Goal: Task Accomplishment & Management: Use online tool/utility

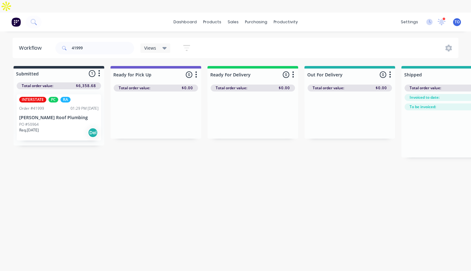
drag, startPoint x: 230, startPoint y: 144, endPoint x: 225, endPoint y: 144, distance: 4.7
click at [230, 144] on div "Submitted 1 Status colour #273444 hex #273444 Save Cancel Summaries Total order…" at bounding box center [337, 112] width 684 height 92
click at [189, 236] on div "Workflow 41999 Views Save new view None (Default) edit AL edit ALL edit BB & TH…" at bounding box center [235, 154] width 471 height 233
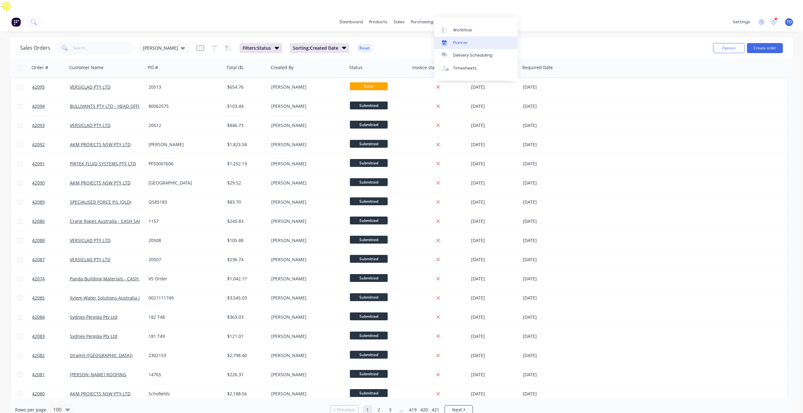
click at [464, 41] on div "Planner" at bounding box center [460, 43] width 15 height 6
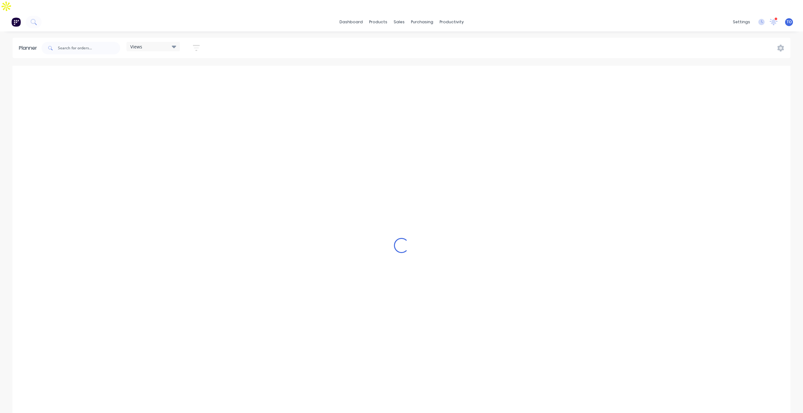
scroll to position [0, 1309]
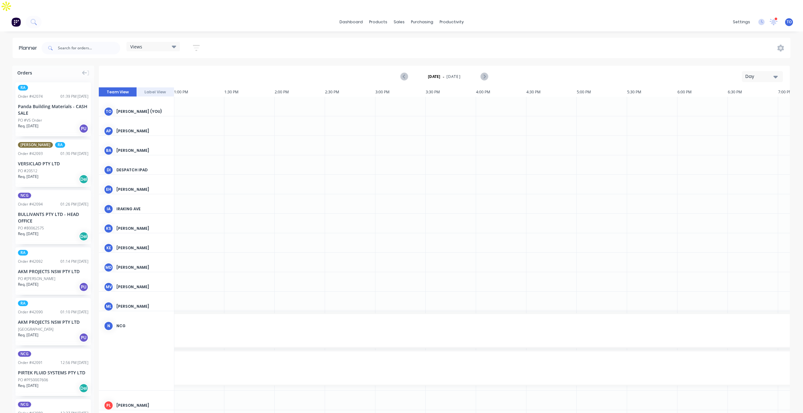
click at [747, 71] on button "Day" at bounding box center [762, 76] width 41 height 11
click at [737, 100] on div "Week" at bounding box center [751, 106] width 62 height 13
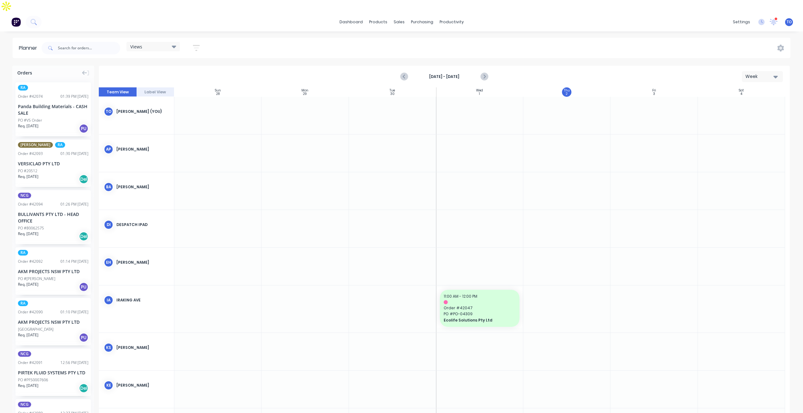
click at [183, 42] on div "Views Save new view None (Default) edit Iraking edit kyle edit Michael's View e…" at bounding box center [166, 48] width 80 height 12
drag, startPoint x: 199, startPoint y: 35, endPoint x: 173, endPoint y: 75, distance: 47.4
click at [199, 44] on icon "button" at bounding box center [196, 48] width 7 height 8
click at [183, 68] on div "Show/Hide users" at bounding box center [163, 71] width 44 height 7
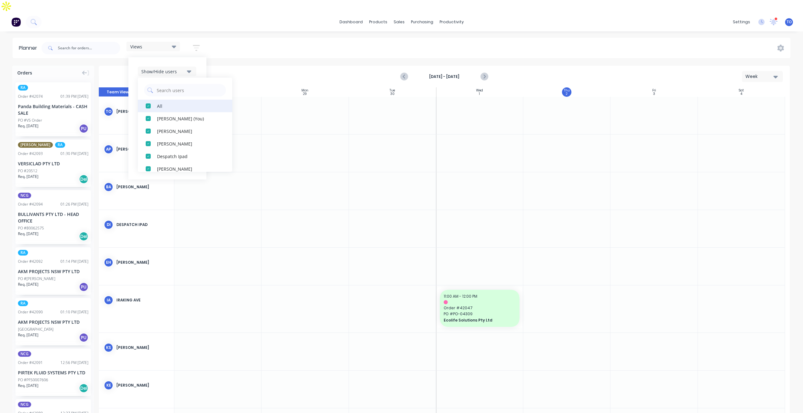
click at [164, 103] on div "All" at bounding box center [188, 106] width 63 height 7
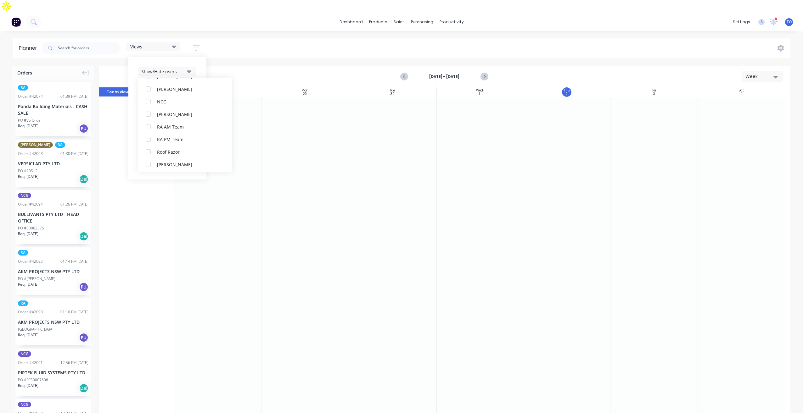
scroll to position [189, 0]
click at [170, 103] on div "RA PM Team" at bounding box center [188, 106] width 63 height 7
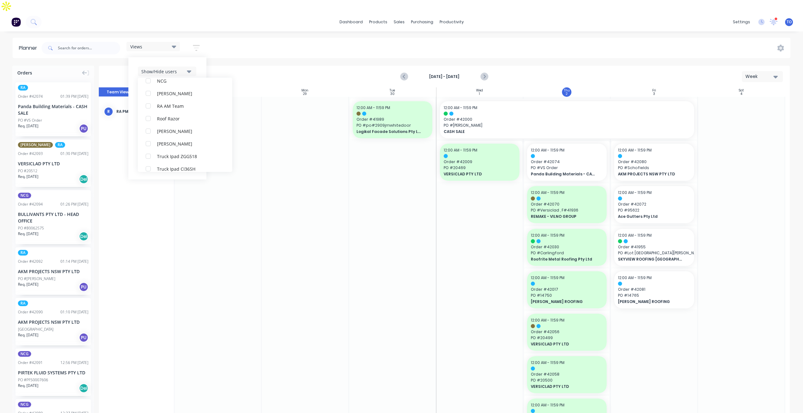
scroll to position [13, 0]
click at [201, 57] on div "Show/Hide users All RA PM Team Tobias Oyeyinka (You) Angela Perez Byron Aird De…" at bounding box center [167, 118] width 78 height 122
click at [175, 87] on div "Show/Hide orders" at bounding box center [163, 90] width 44 height 7
click at [167, 100] on button "All" at bounding box center [185, 106] width 94 height 13
click at [170, 128] on div "Unscheduled" at bounding box center [188, 131] width 63 height 7
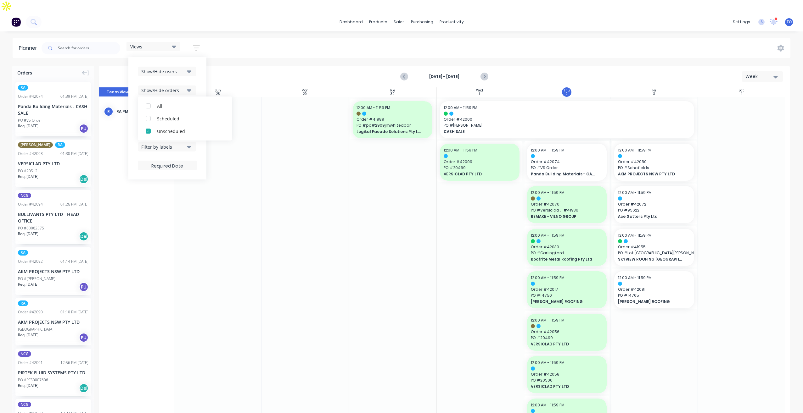
click at [203, 69] on div "Show/Hide users Show/Hide orders All Scheduled Unscheduled Filter by status Fil…" at bounding box center [167, 118] width 78 height 122
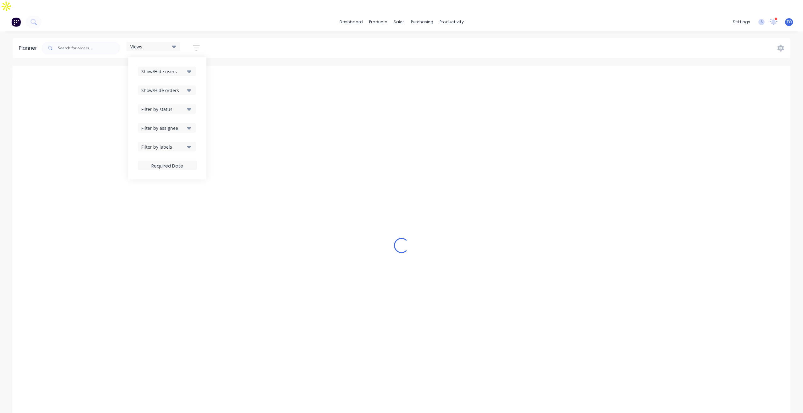
click at [182, 104] on button "Filter by status" at bounding box center [167, 108] width 58 height 9
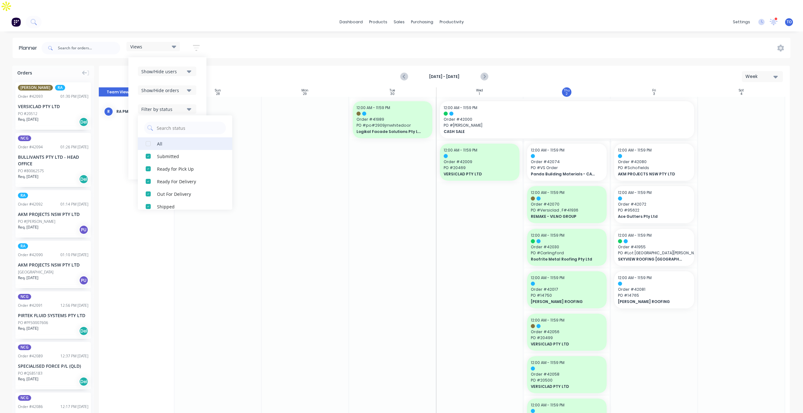
click at [165, 137] on button "All" at bounding box center [185, 143] width 94 height 13
click at [197, 86] on div "Show/Hide orders" at bounding box center [167, 90] width 59 height 9
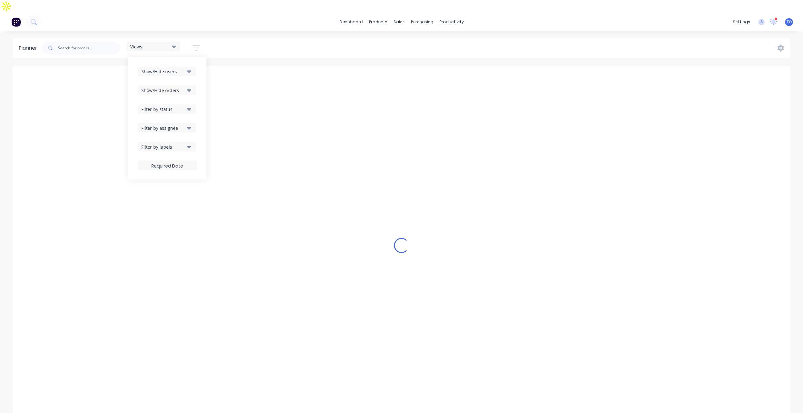
click at [185, 123] on button "Filter by assignee" at bounding box center [167, 127] width 58 height 9
click at [265, 39] on div "Views Save new view None (Default) edit Iraking edit kyle edit Michael's View e…" at bounding box center [415, 48] width 750 height 19
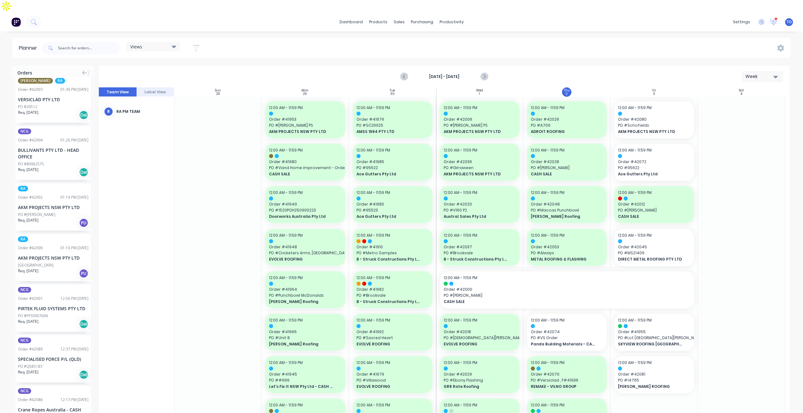
scroll to position [63, 0]
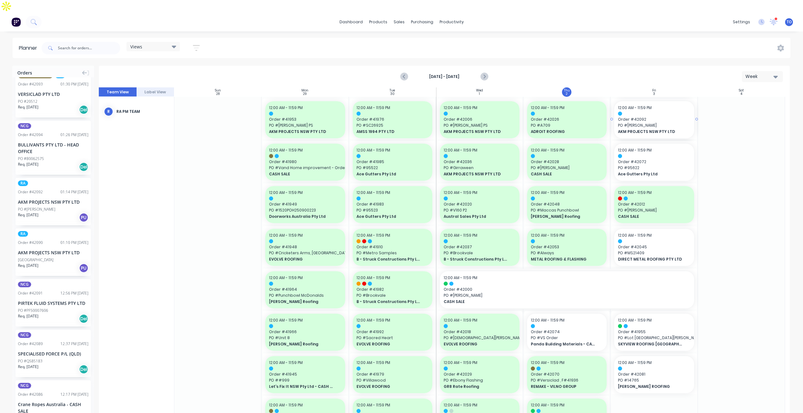
drag, startPoint x: 43, startPoint y: 192, endPoint x: 639, endPoint y: 153, distance: 596.9
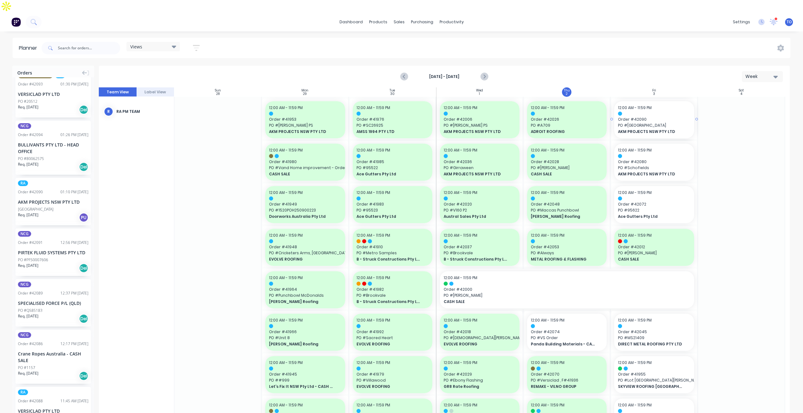
drag, startPoint x: 33, startPoint y: 188, endPoint x: 635, endPoint y: 144, distance: 603.6
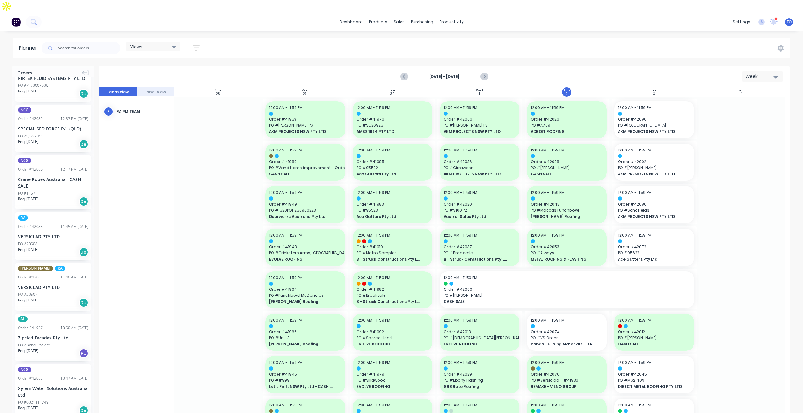
scroll to position [189, 0]
drag, startPoint x: 36, startPoint y: 218, endPoint x: 40, endPoint y: 212, distance: 7.3
click at [484, 74] on icon "Next page" at bounding box center [483, 76] width 3 height 5
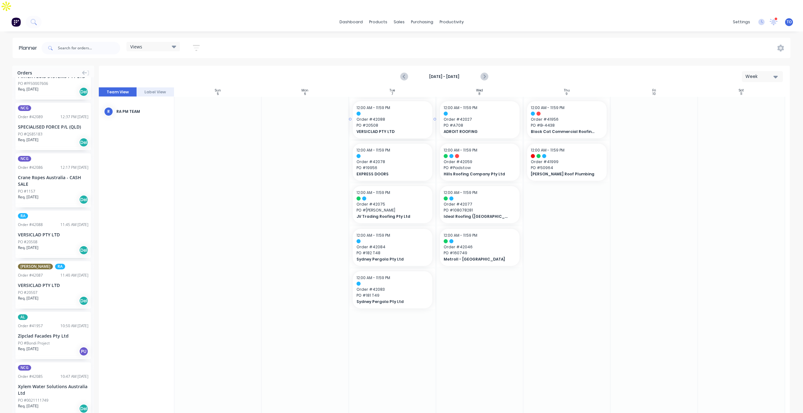
drag, startPoint x: 28, startPoint y: 215, endPoint x: 366, endPoint y: 161, distance: 341.9
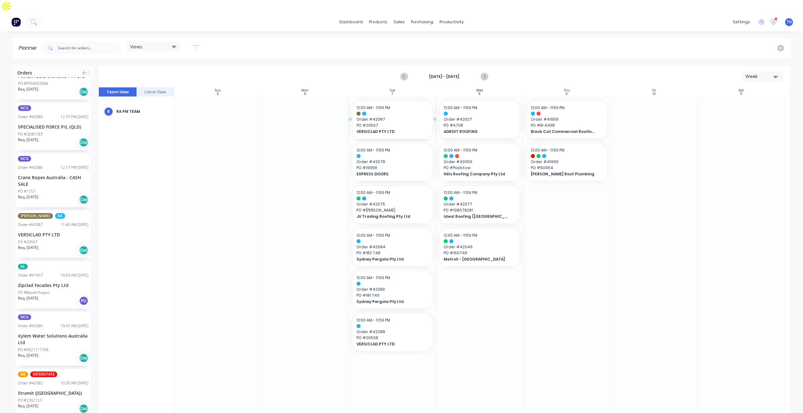
drag, startPoint x: 36, startPoint y: 217, endPoint x: 380, endPoint y: 142, distance: 352.2
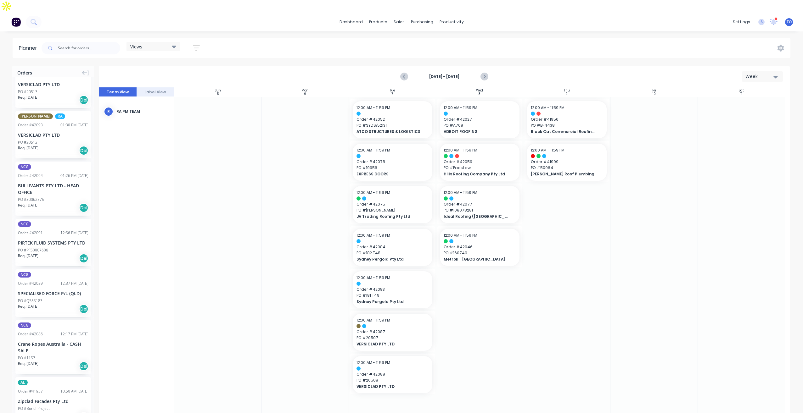
scroll to position [0, 0]
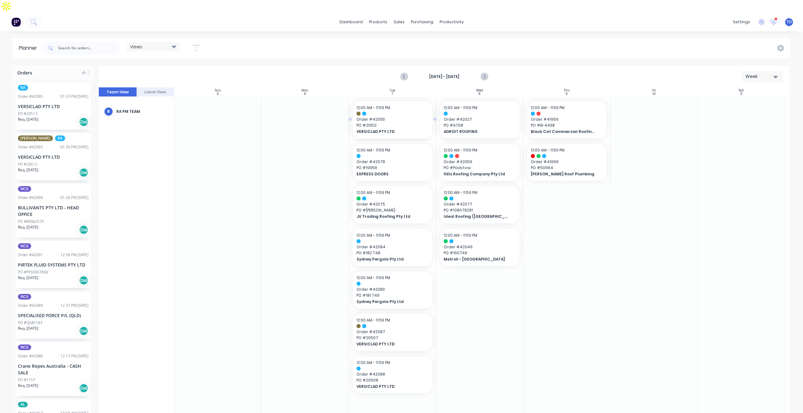
drag, startPoint x: 30, startPoint y: 148, endPoint x: 371, endPoint y: 136, distance: 341.4
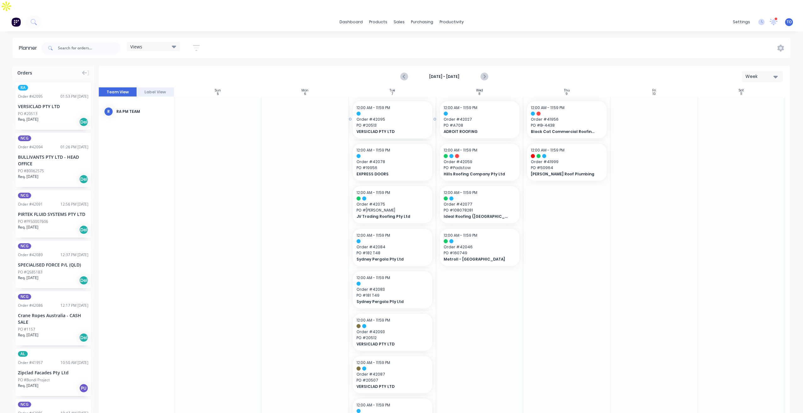
drag, startPoint x: 34, startPoint y: 102, endPoint x: 396, endPoint y: 122, distance: 361.9
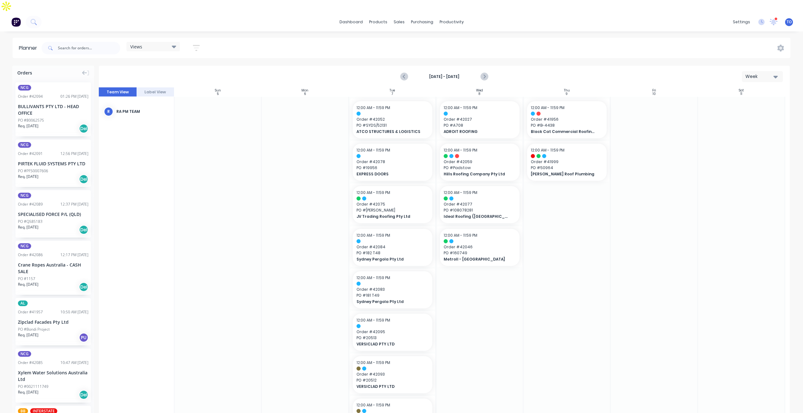
click at [199, 44] on icon "button" at bounding box center [196, 48] width 7 height 8
click at [185, 87] on div "Show/Hide orders" at bounding box center [163, 90] width 44 height 7
click at [187, 67] on button "Show/Hide users" at bounding box center [167, 71] width 58 height 9
click at [167, 115] on div "RA PM Team" at bounding box center [188, 118] width 63 height 7
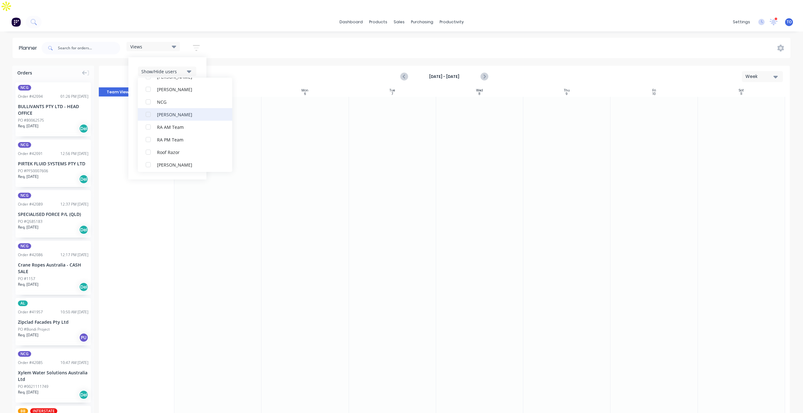
scroll to position [126, 0]
click at [168, 128] on div "NCG" at bounding box center [188, 131] width 63 height 7
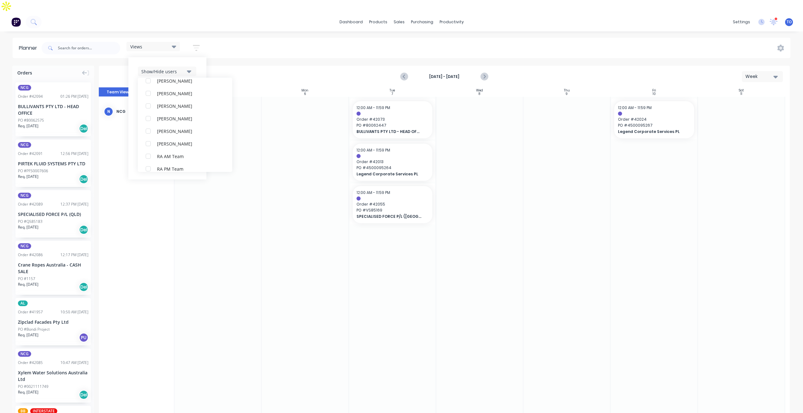
scroll to position [0, 0]
click at [202, 57] on div "Show/Hide users All NCG Tobias Oyeyinka (You) Angela Perez Byron Aird Despatch …" at bounding box center [167, 118] width 78 height 122
click at [294, 39] on div "Views Save new view None (Default) edit Iraking edit kyle edit Michael's View e…" at bounding box center [415, 48] width 750 height 19
drag, startPoint x: 45, startPoint y: 93, endPoint x: 370, endPoint y: 107, distance: 325.2
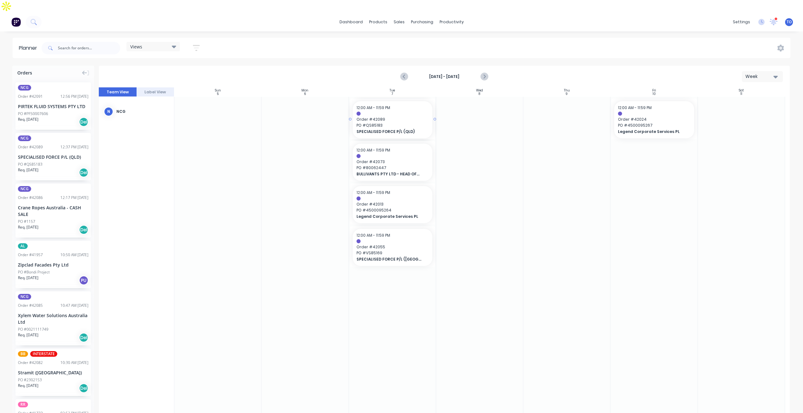
drag, startPoint x: 30, startPoint y: 141, endPoint x: 365, endPoint y: 112, distance: 336.2
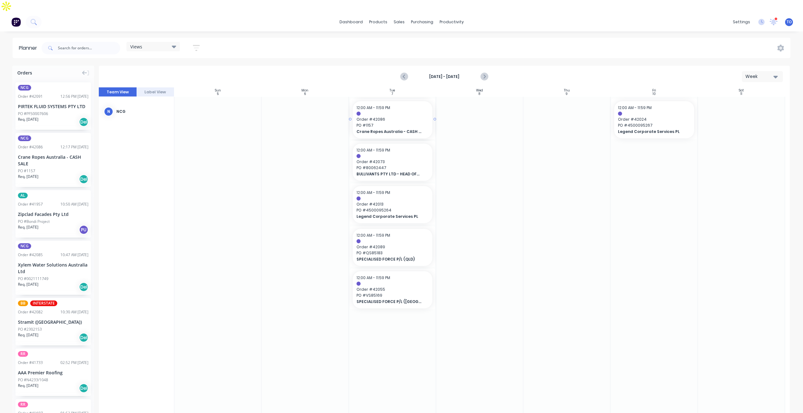
drag, startPoint x: 36, startPoint y: 135, endPoint x: 384, endPoint y: 127, distance: 347.6
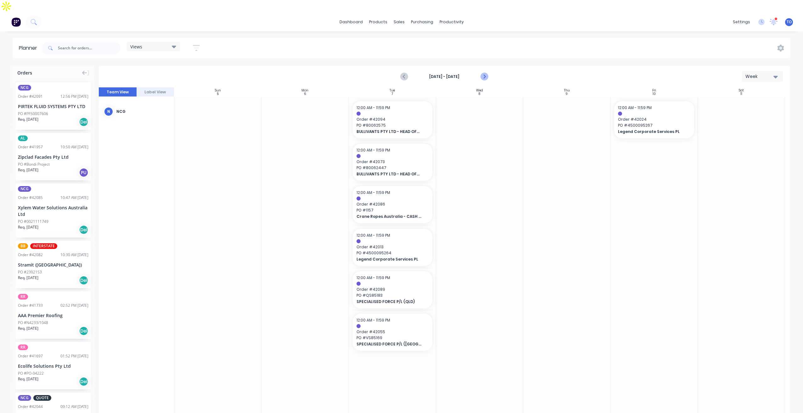
click at [483, 73] on icon "Next page" at bounding box center [484, 77] width 8 height 8
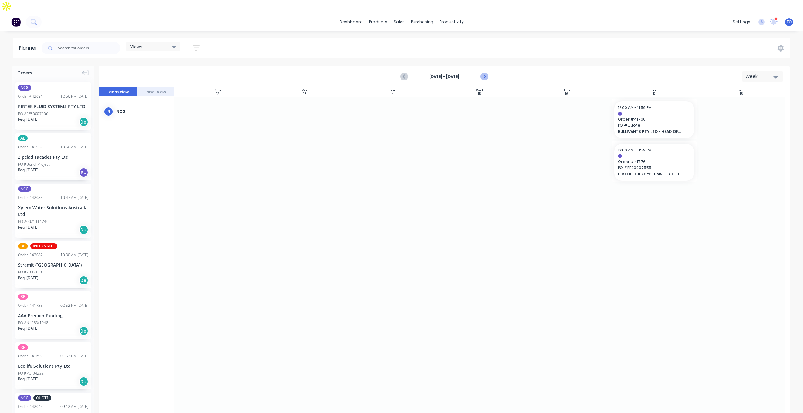
click at [483, 73] on icon "Next page" at bounding box center [484, 77] width 8 height 8
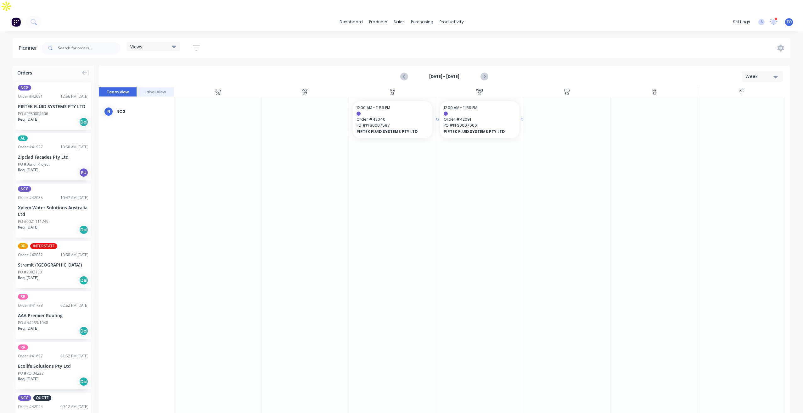
drag, startPoint x: 36, startPoint y: 88, endPoint x: 454, endPoint y: 106, distance: 418.3
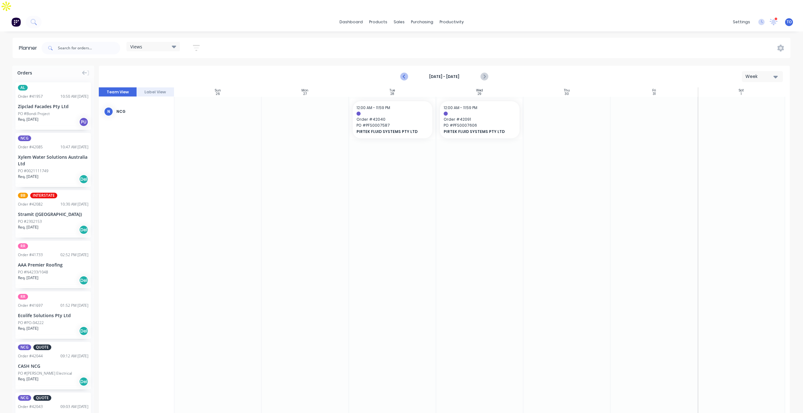
click at [404, 74] on icon "Previous page" at bounding box center [404, 76] width 3 height 5
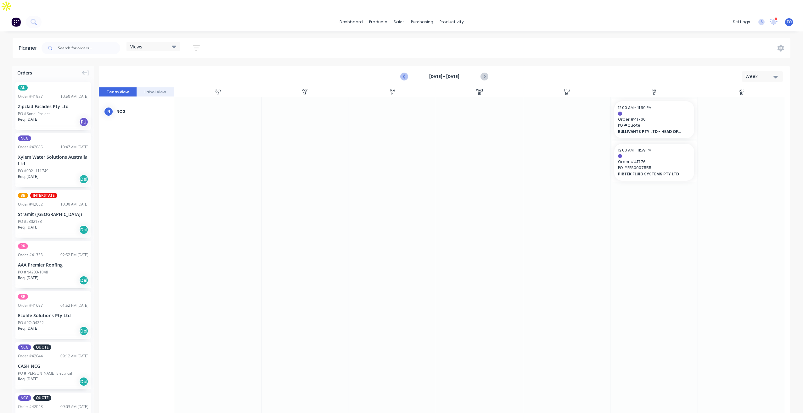
click at [406, 73] on icon "Previous page" at bounding box center [404, 77] width 8 height 8
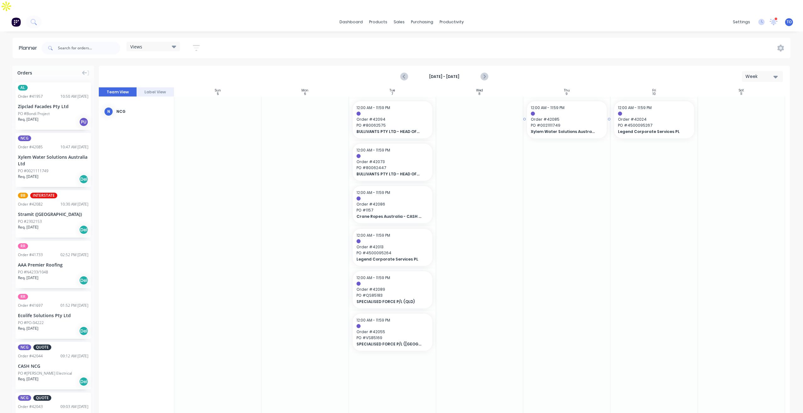
drag, startPoint x: 40, startPoint y: 137, endPoint x: 542, endPoint y: 122, distance: 501.9
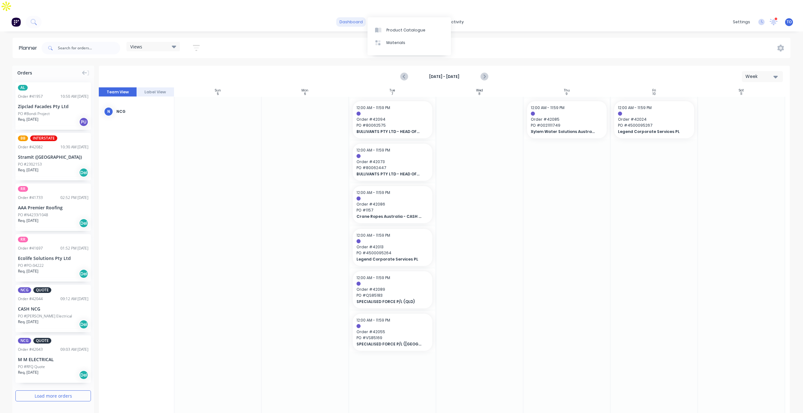
click at [359, 17] on link "dashboard" at bounding box center [351, 21] width 30 height 9
